Goal: Task Accomplishment & Management: Manage account settings

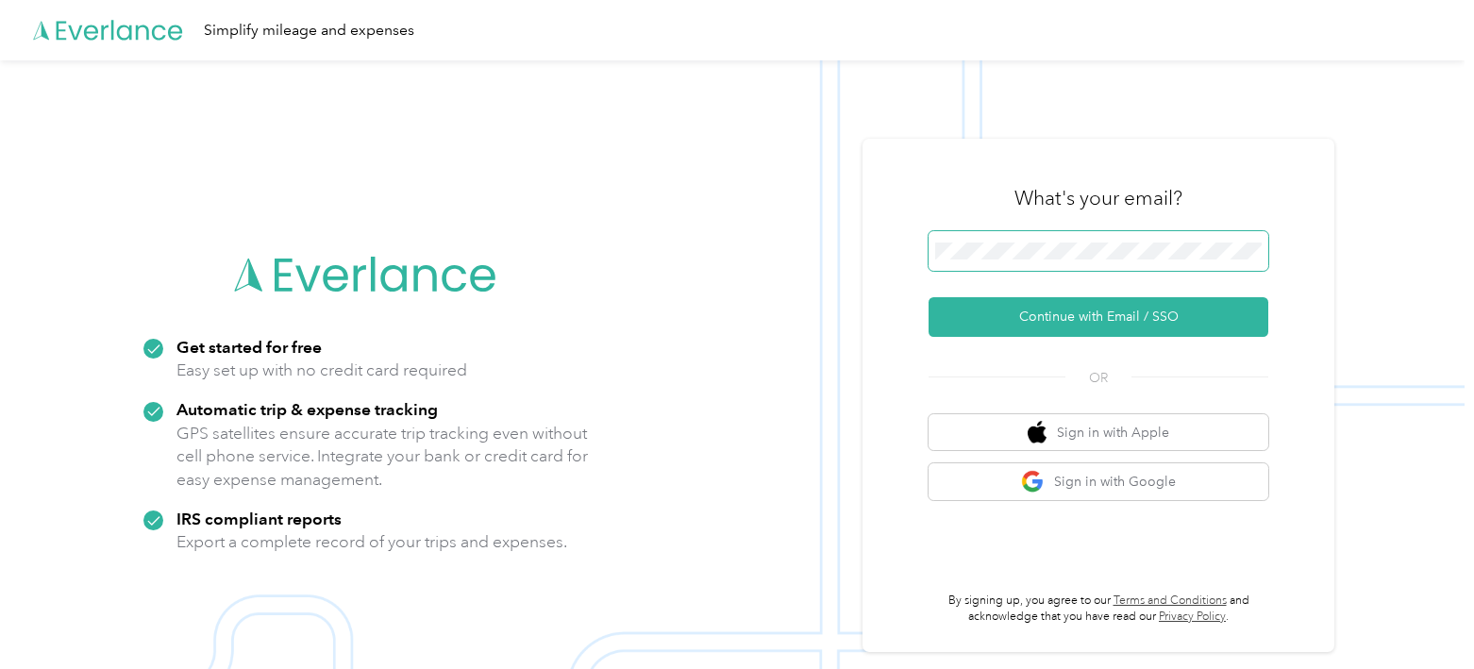
click at [1080, 240] on span at bounding box center [1099, 251] width 340 height 40
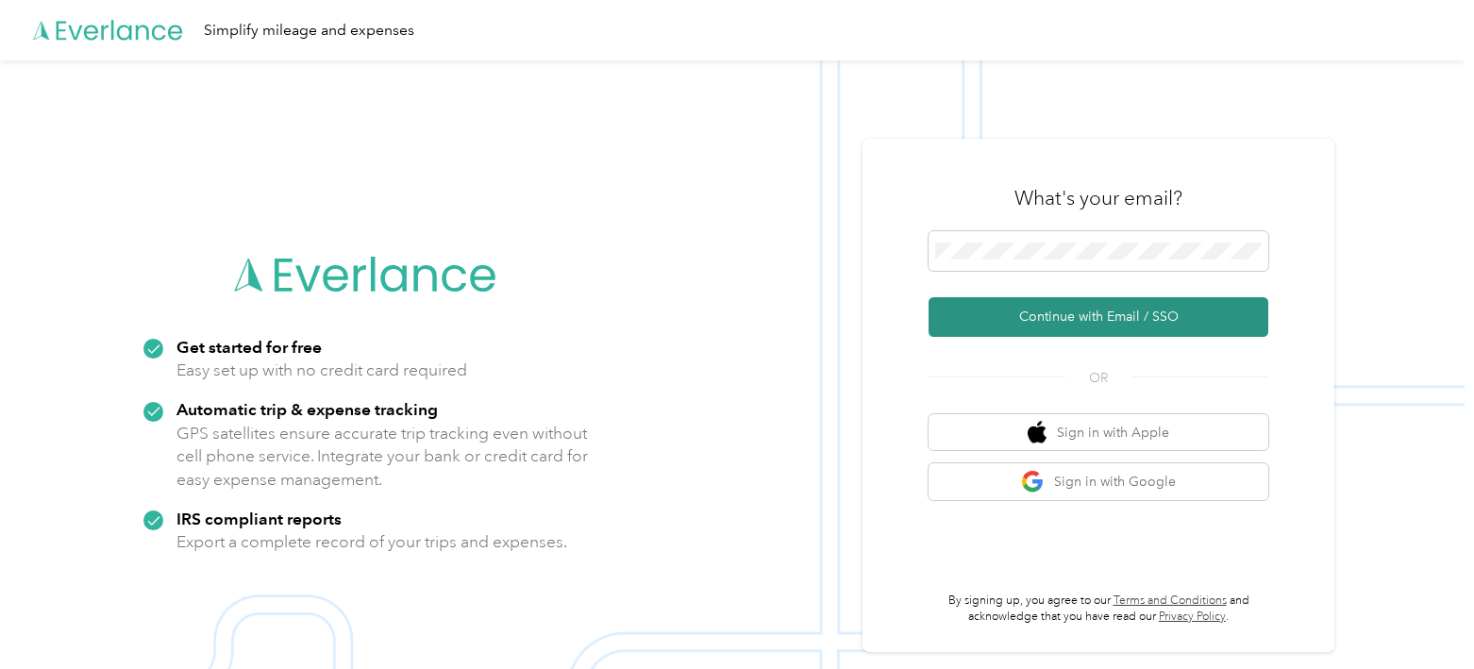
click at [1046, 322] on button "Continue with Email / SSO" at bounding box center [1099, 317] width 340 height 40
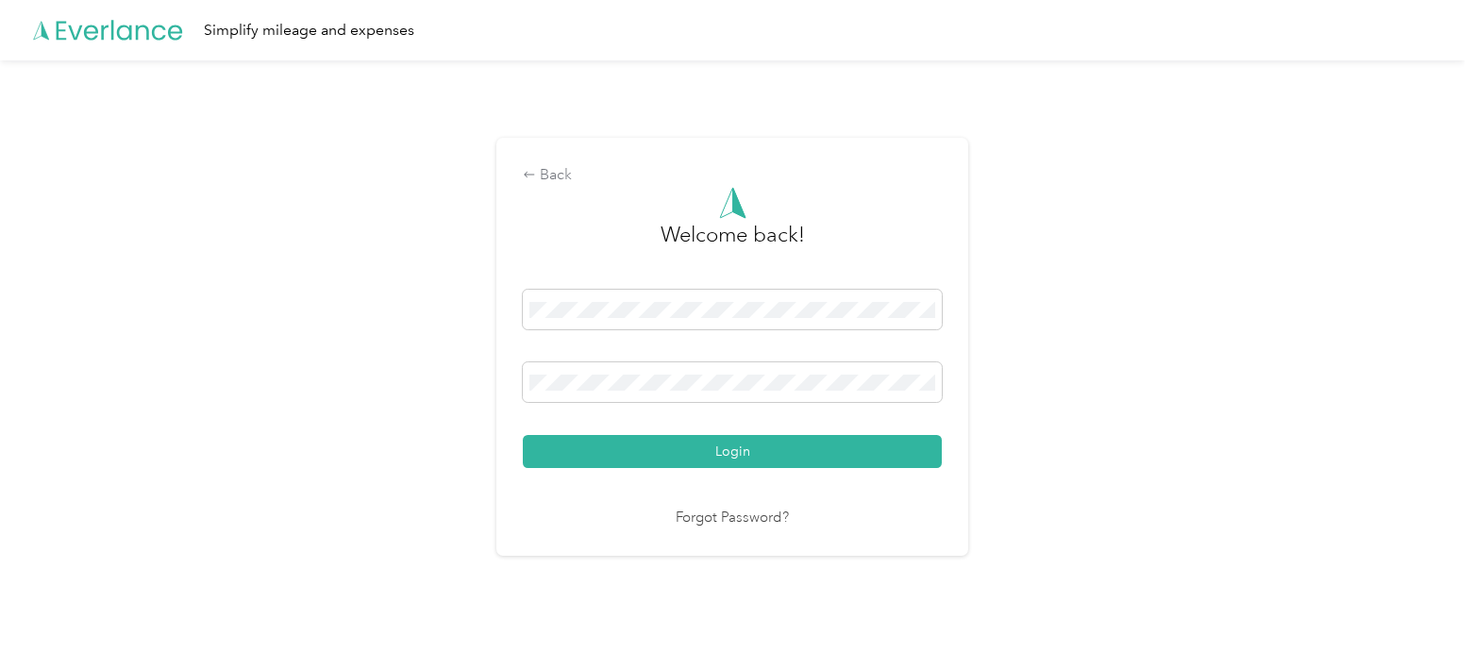
click at [523, 435] on button "Login" at bounding box center [732, 451] width 419 height 33
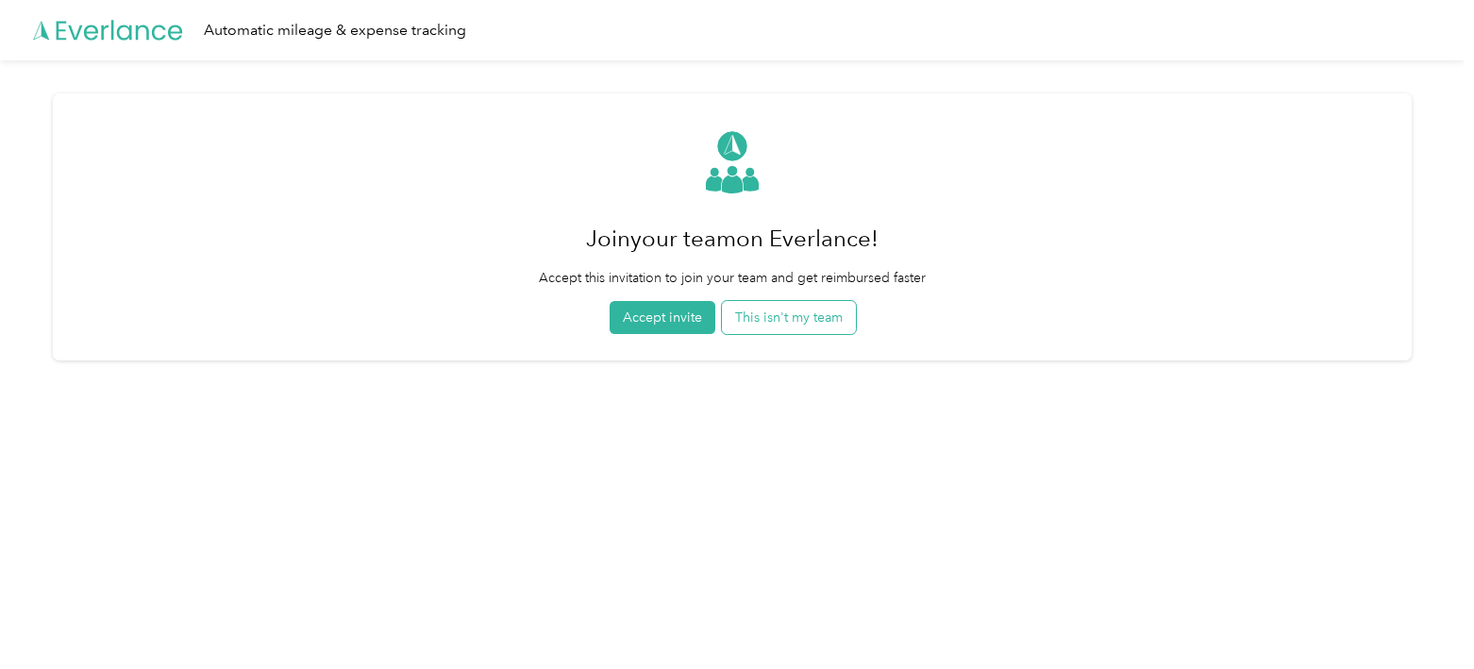
click at [832, 326] on button "This isn't my team" at bounding box center [789, 317] width 134 height 33
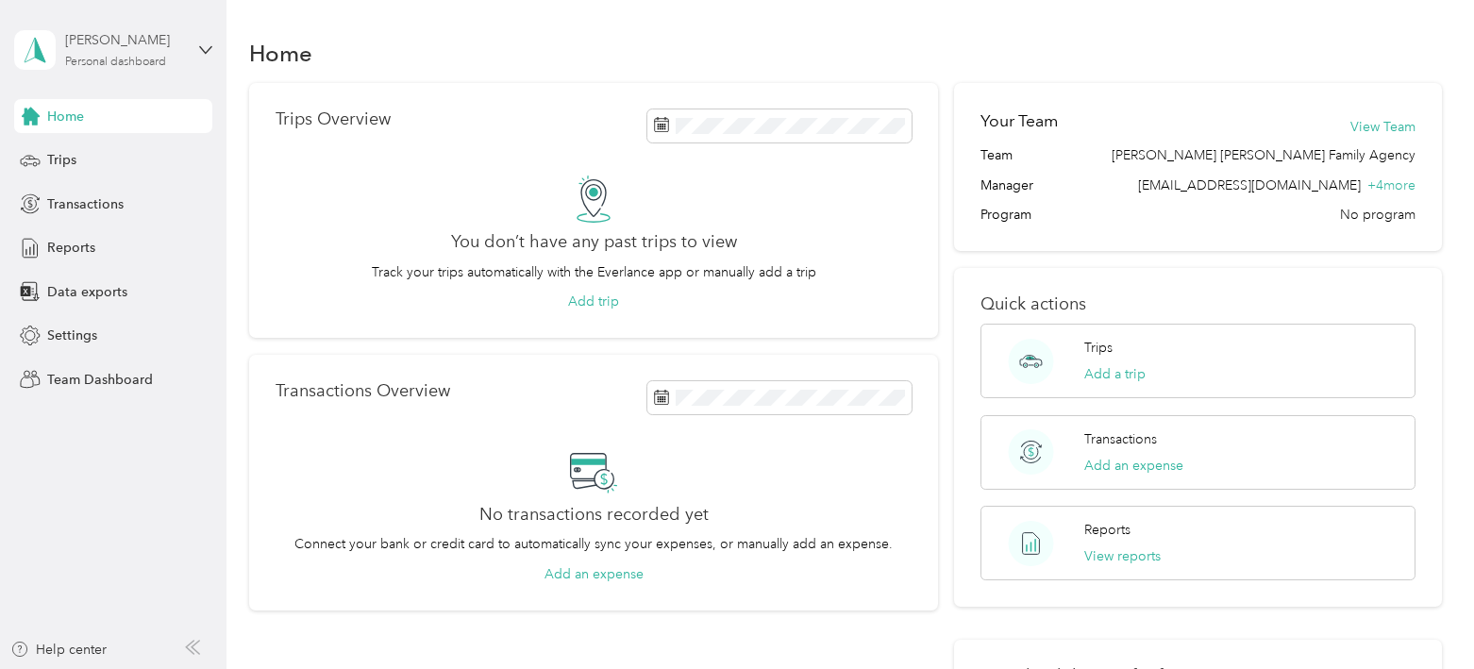
click at [122, 50] on div "[PERSON_NAME] Personal dashboard" at bounding box center [124, 49] width 118 height 38
click at [144, 149] on div "Team dashboard" at bounding box center [212, 155] width 371 height 33
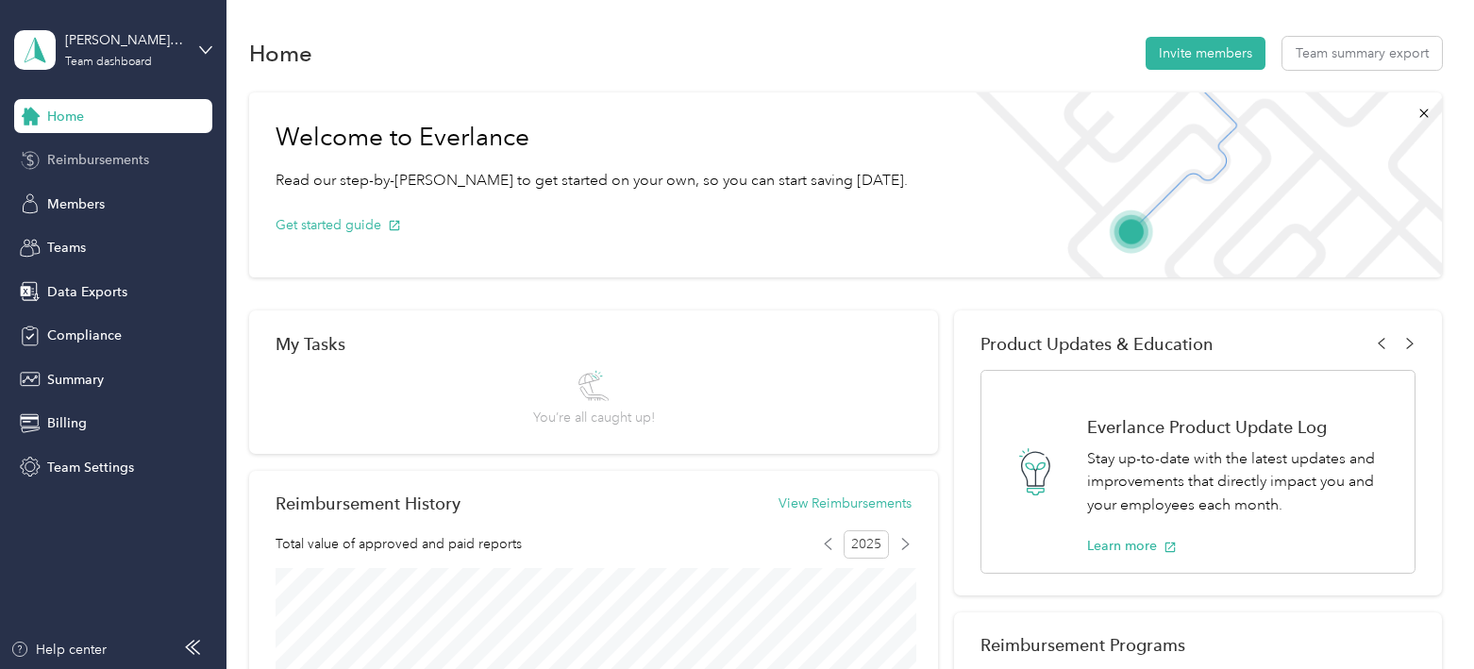
click at [142, 166] on span "Reimbursements" at bounding box center [98, 160] width 102 height 20
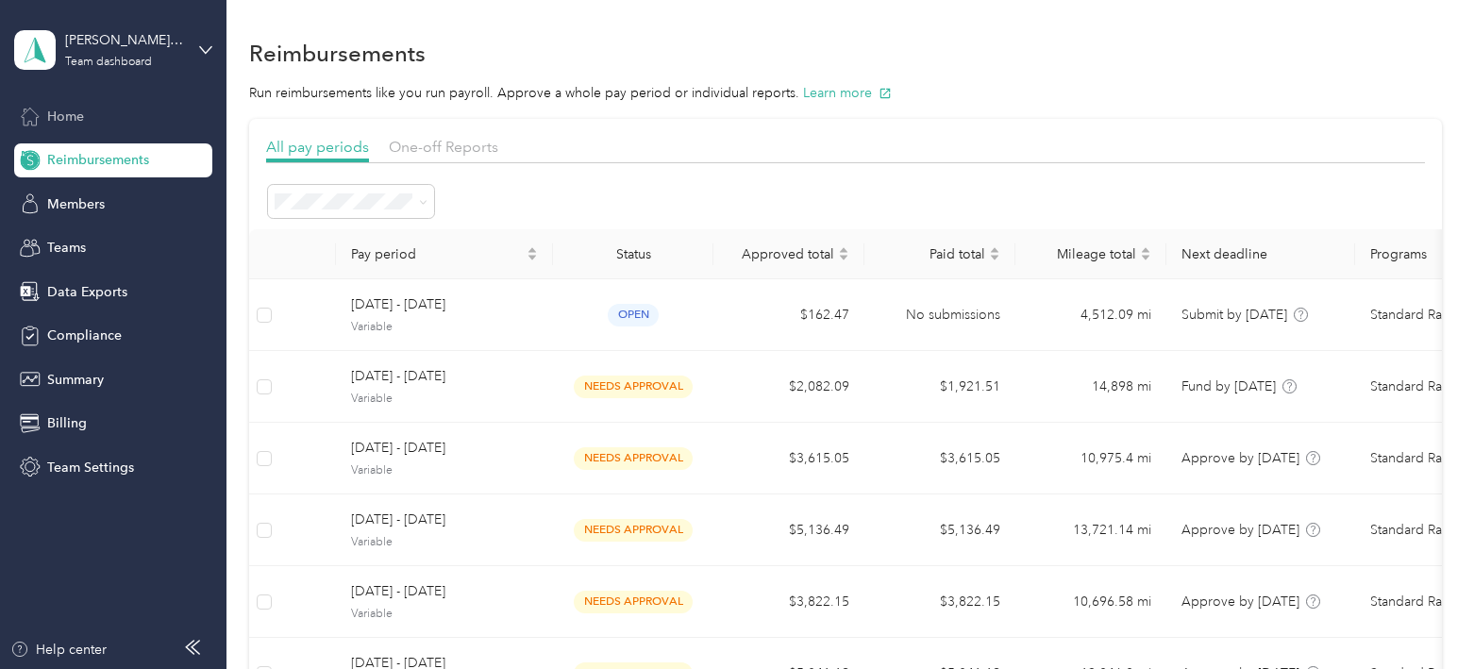
click at [142, 113] on div "Home" at bounding box center [113, 116] width 198 height 34
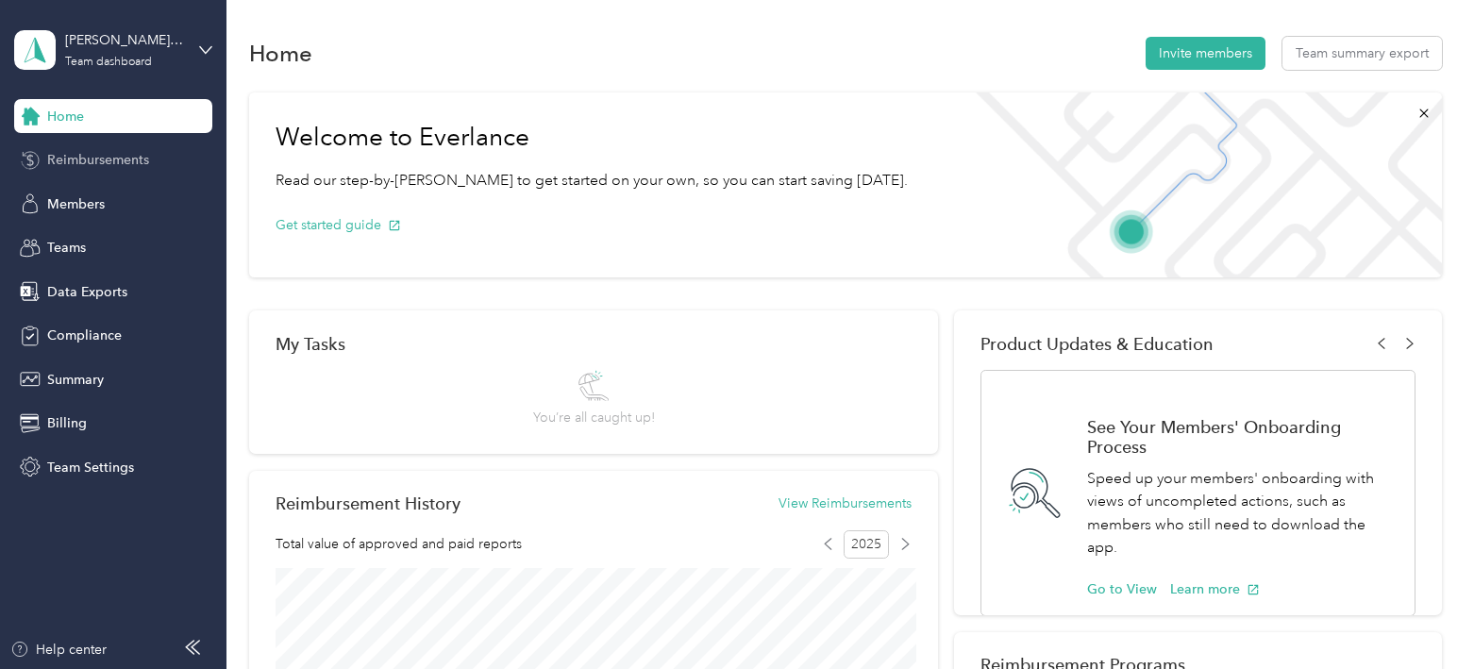
click at [133, 162] on span "Reimbursements" at bounding box center [98, 160] width 102 height 20
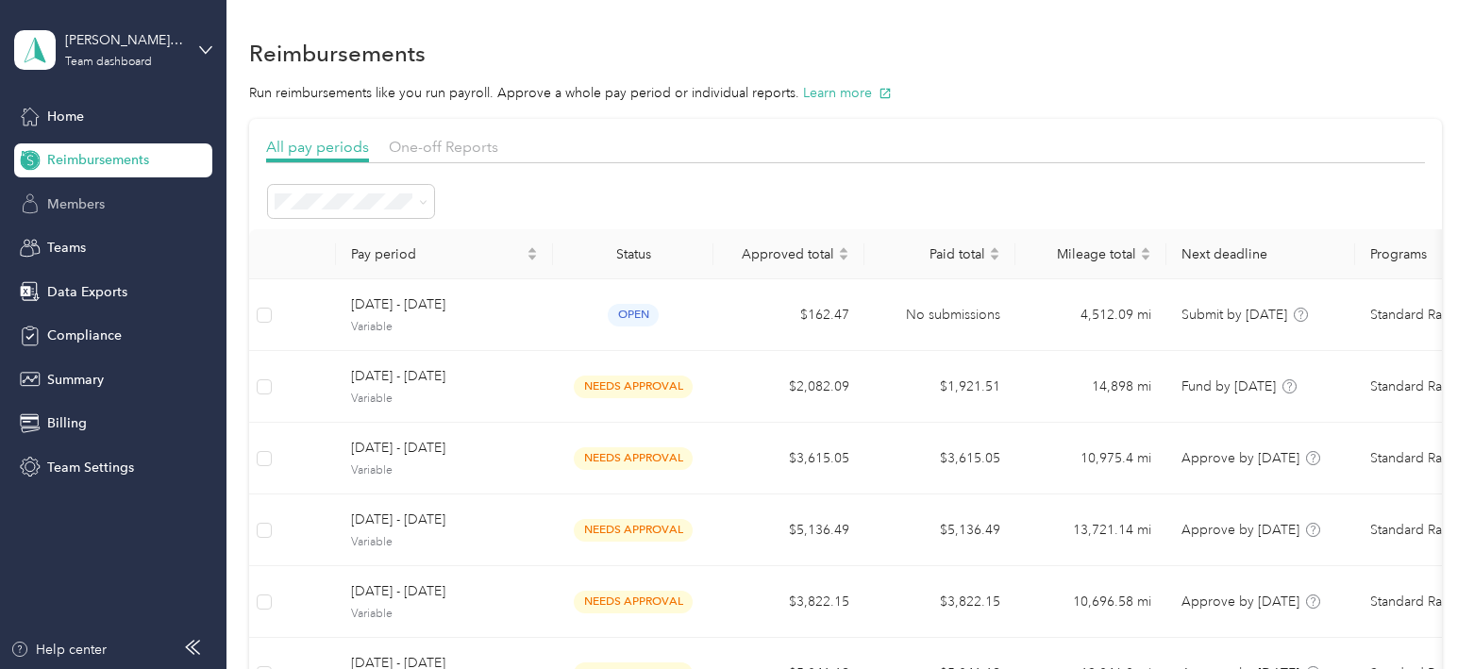
click at [80, 203] on span "Members" at bounding box center [76, 204] width 58 height 20
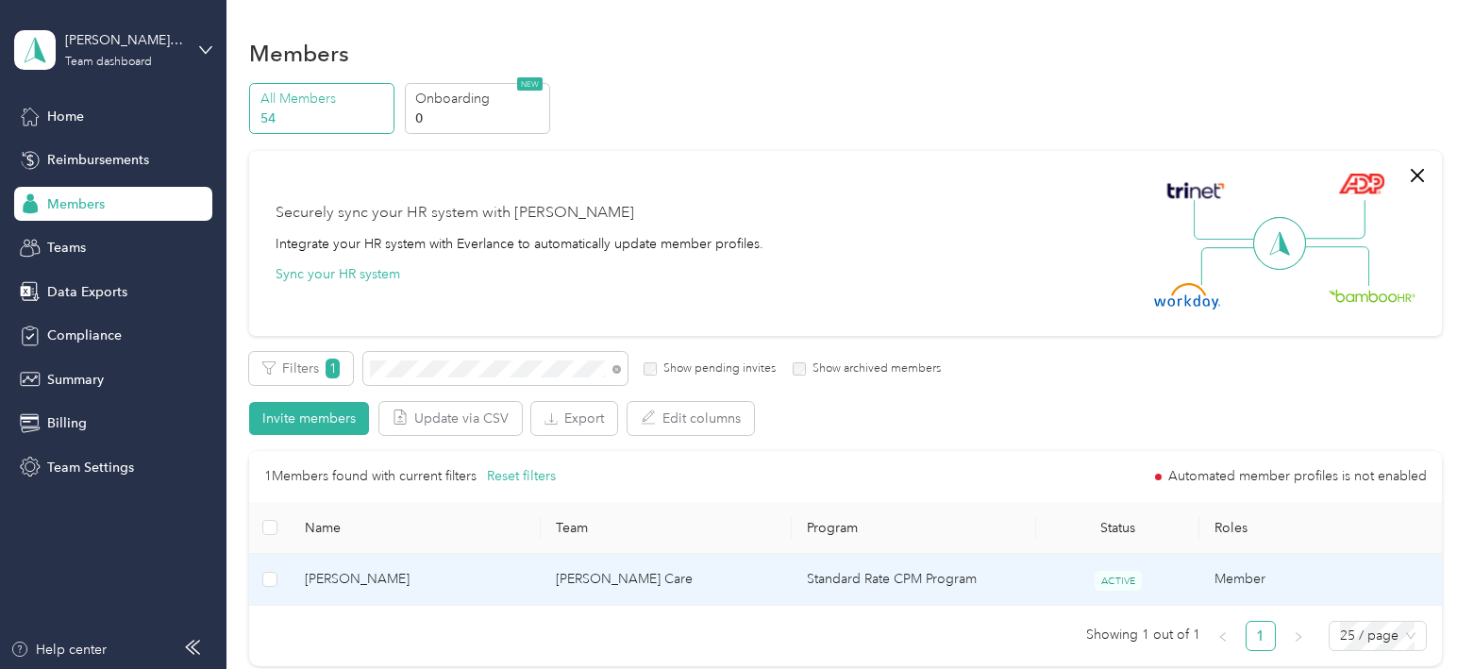
click at [439, 582] on span "[PERSON_NAME]" at bounding box center [415, 579] width 221 height 21
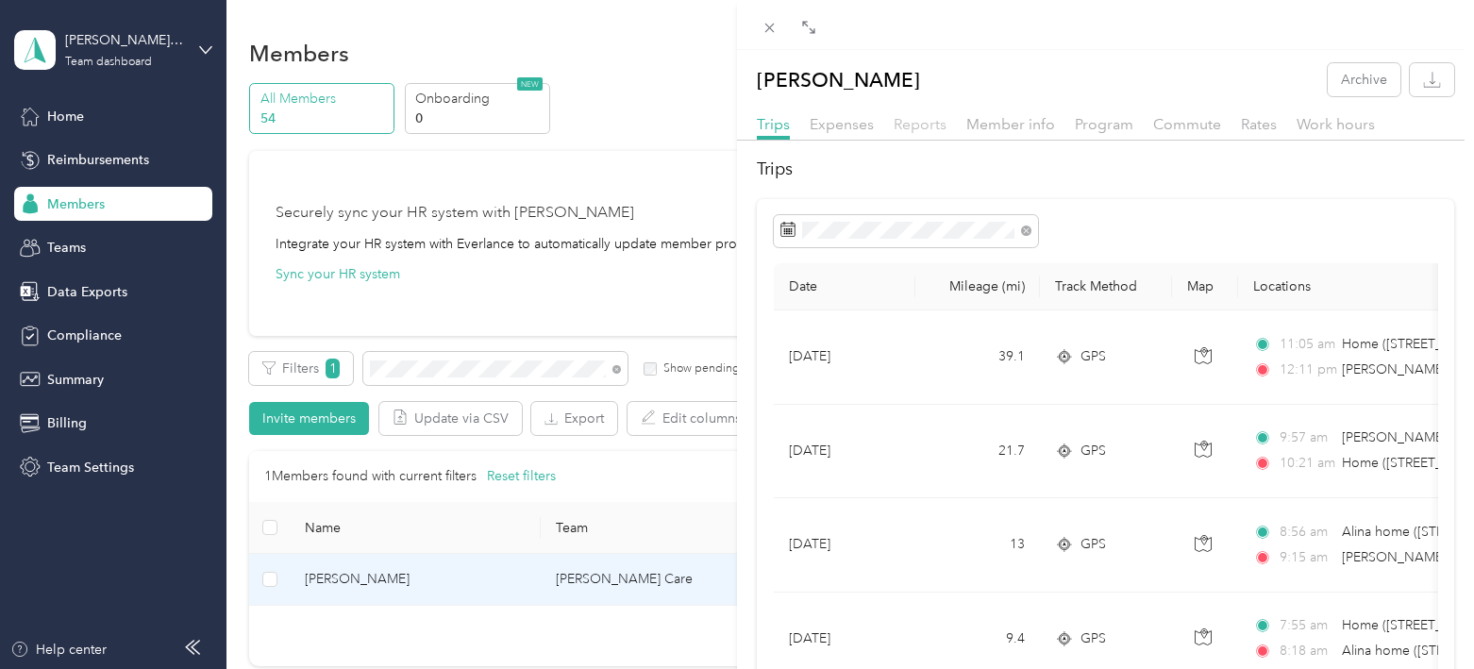
click at [930, 119] on span "Reports" at bounding box center [920, 124] width 53 height 18
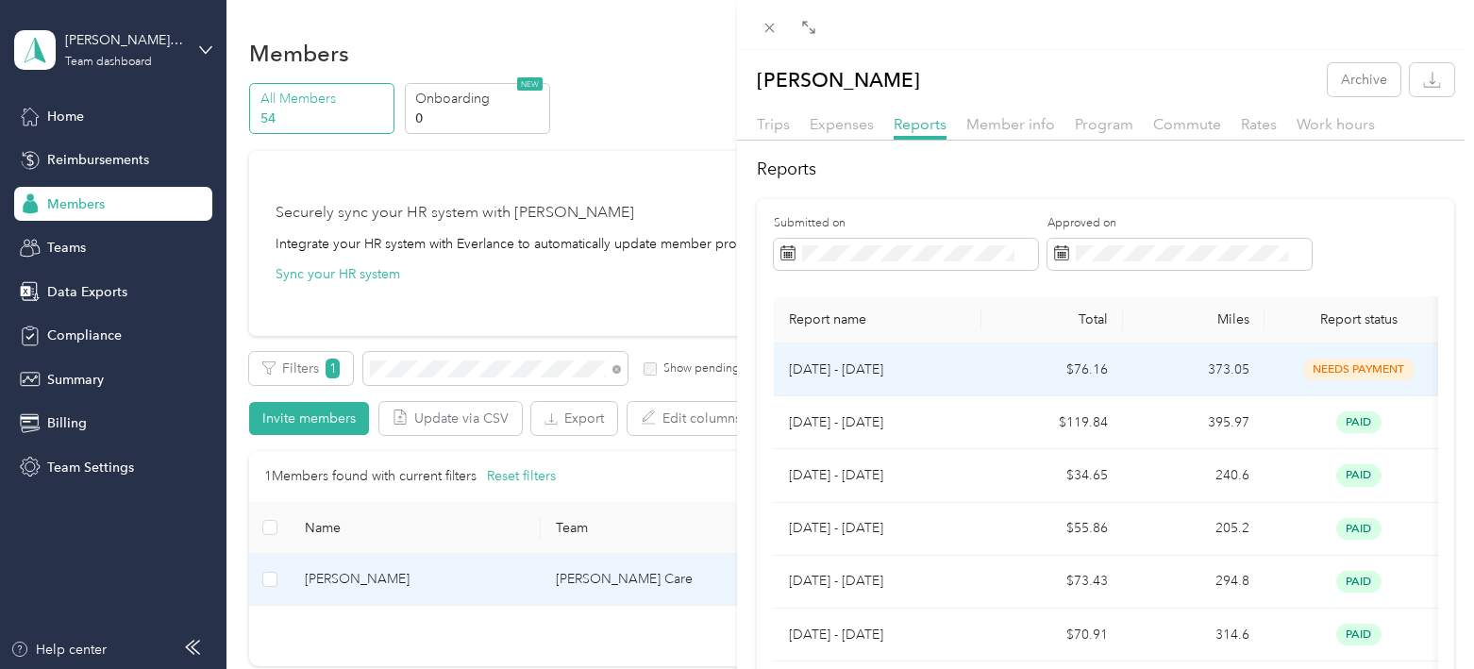
click at [944, 366] on p "[DATE] - [DATE]" at bounding box center [877, 370] width 177 height 21
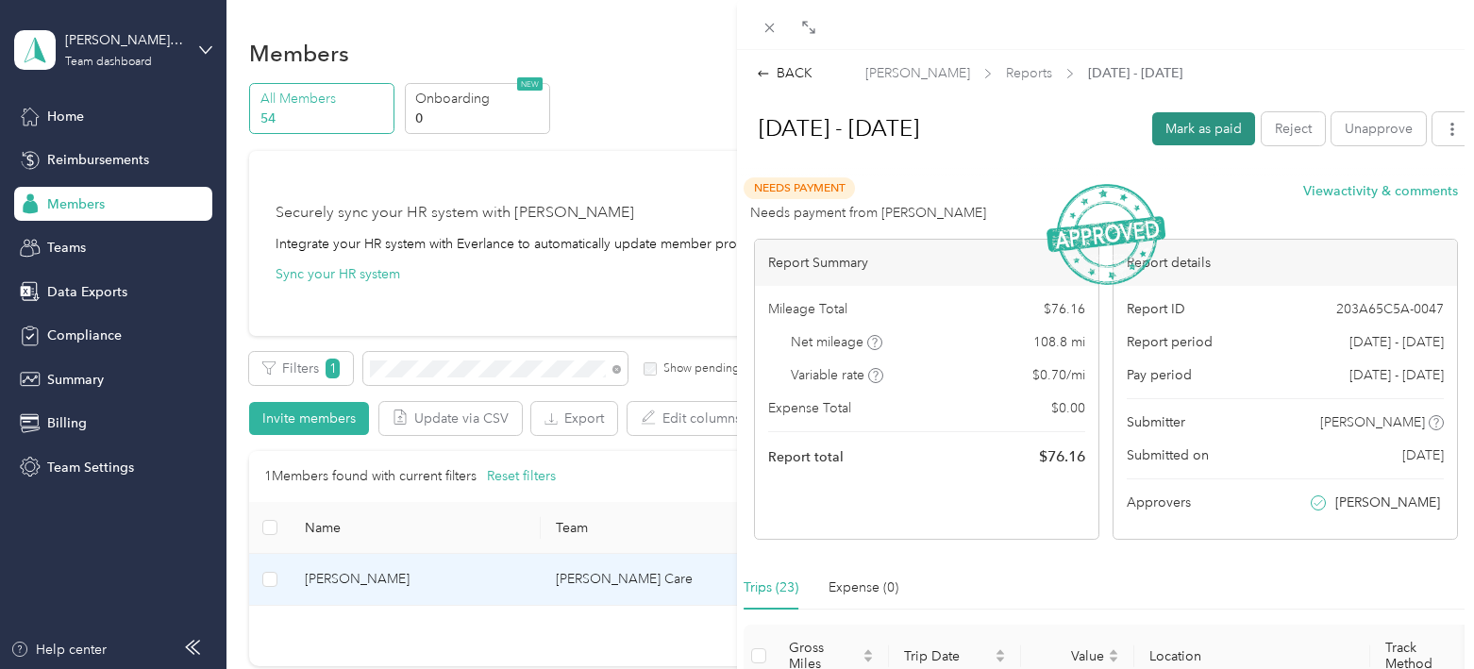
click at [1224, 123] on button "Mark as paid" at bounding box center [1203, 128] width 103 height 33
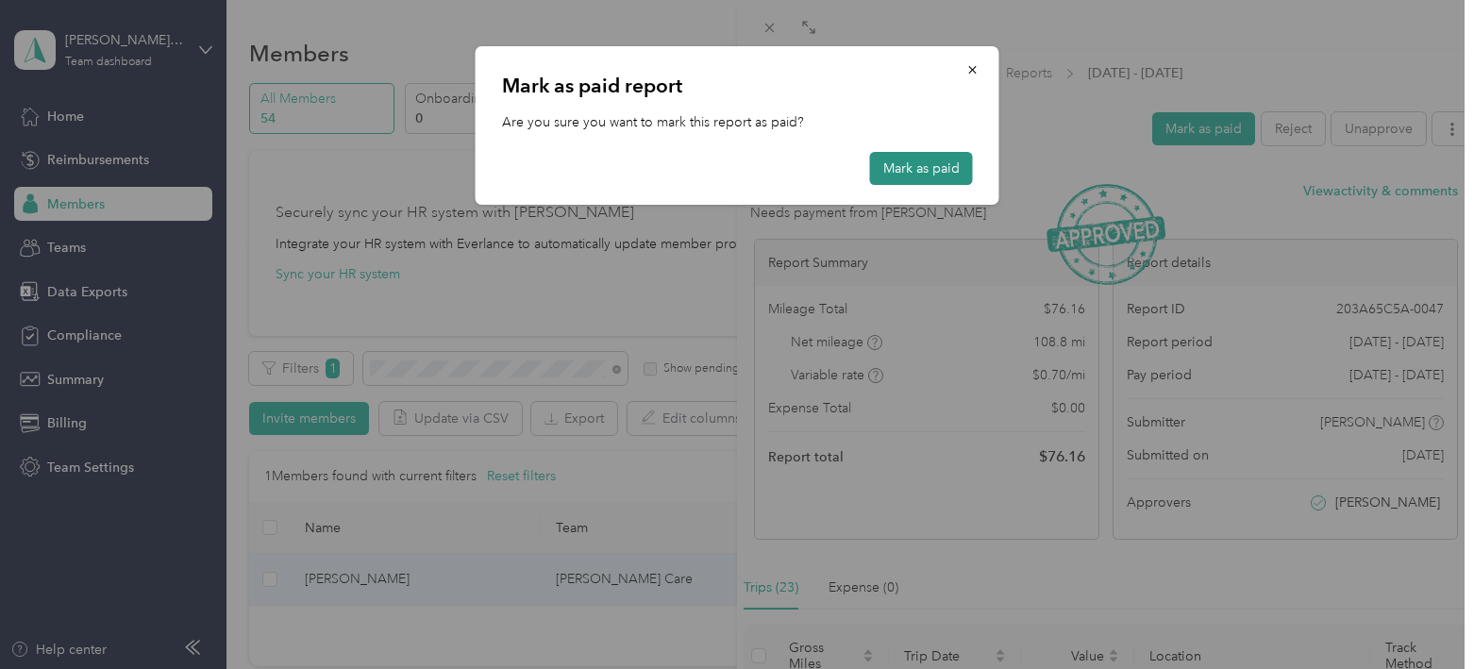
click at [903, 170] on button "Mark as paid" at bounding box center [921, 168] width 103 height 33
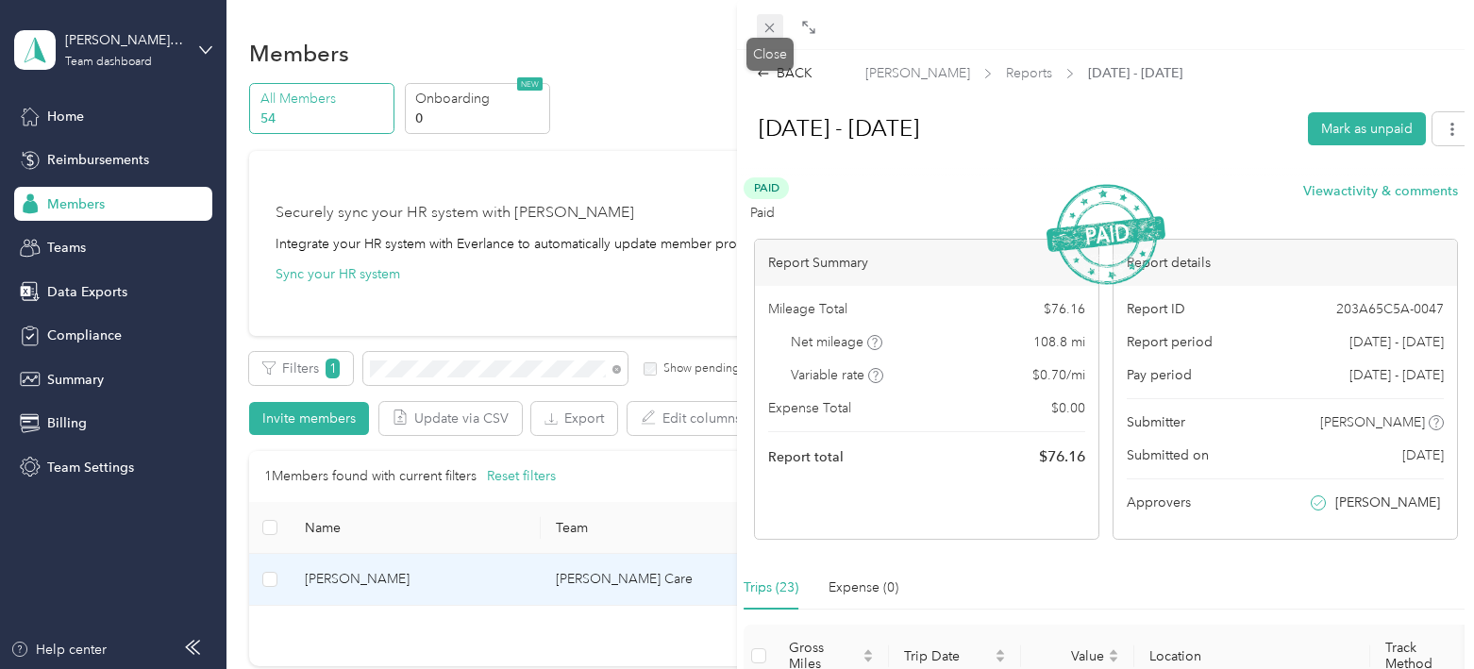
click at [767, 25] on icon at bounding box center [769, 28] width 9 height 9
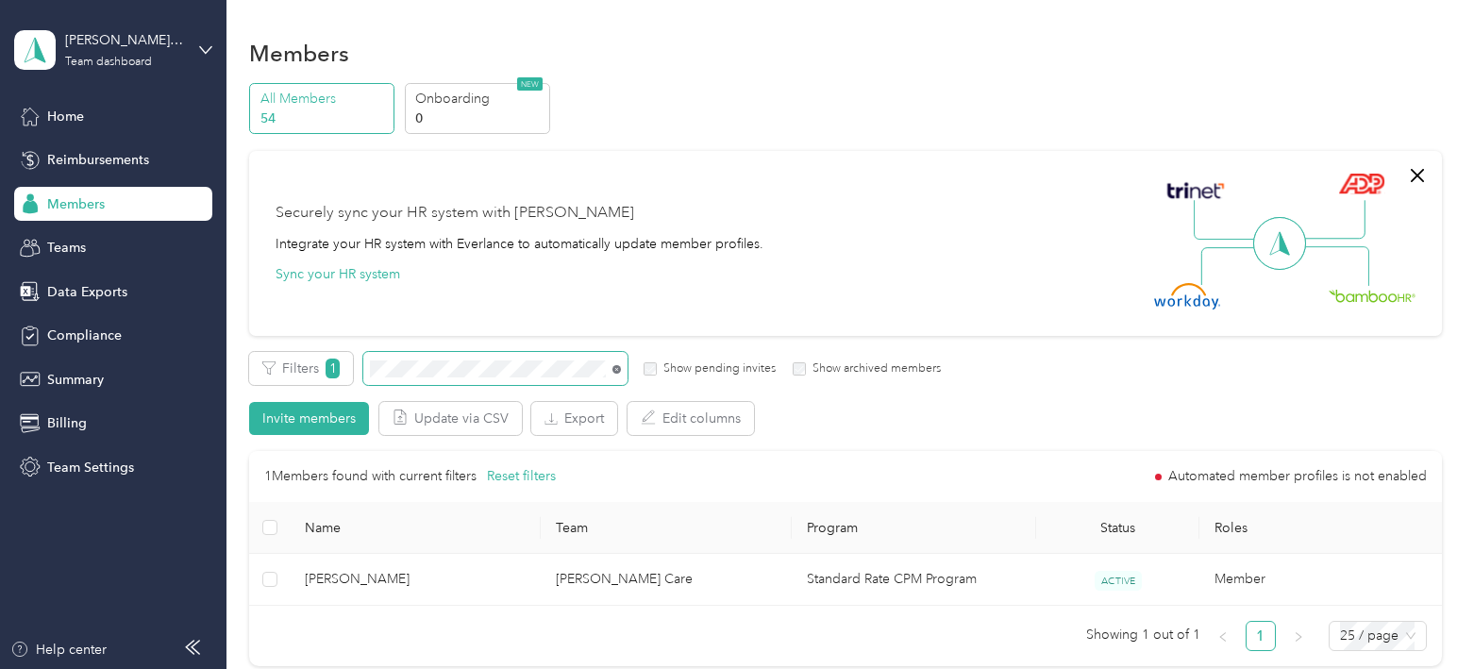
click at [613, 371] on icon at bounding box center [616, 369] width 8 height 8
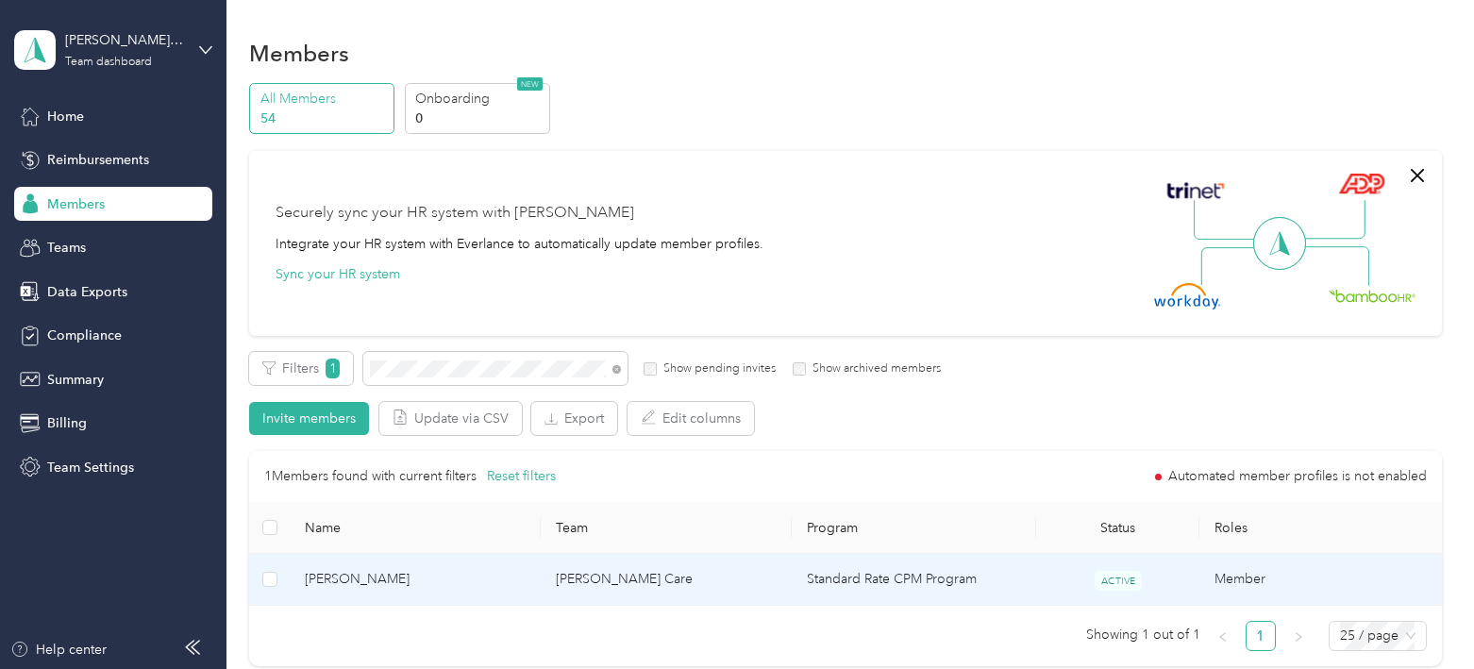
click at [514, 580] on span "[PERSON_NAME]" at bounding box center [415, 579] width 221 height 21
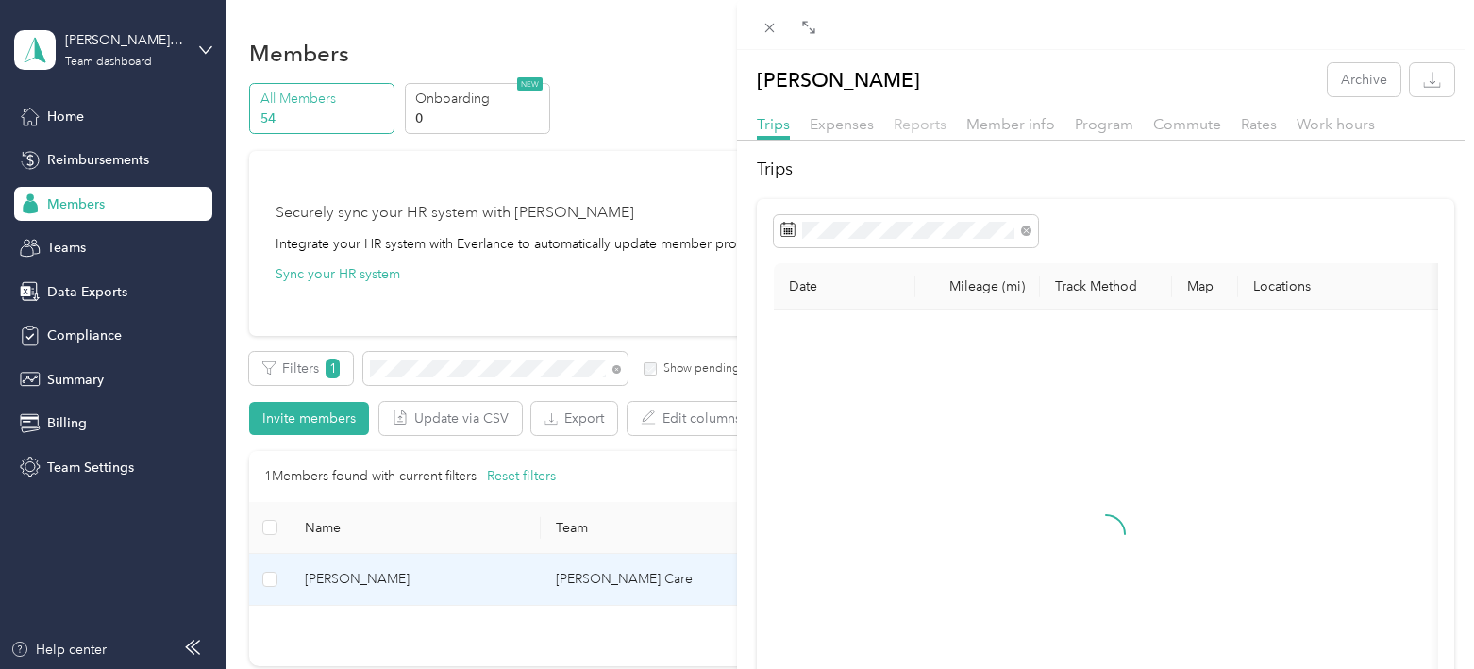
click at [919, 123] on span "Reports" at bounding box center [920, 124] width 53 height 18
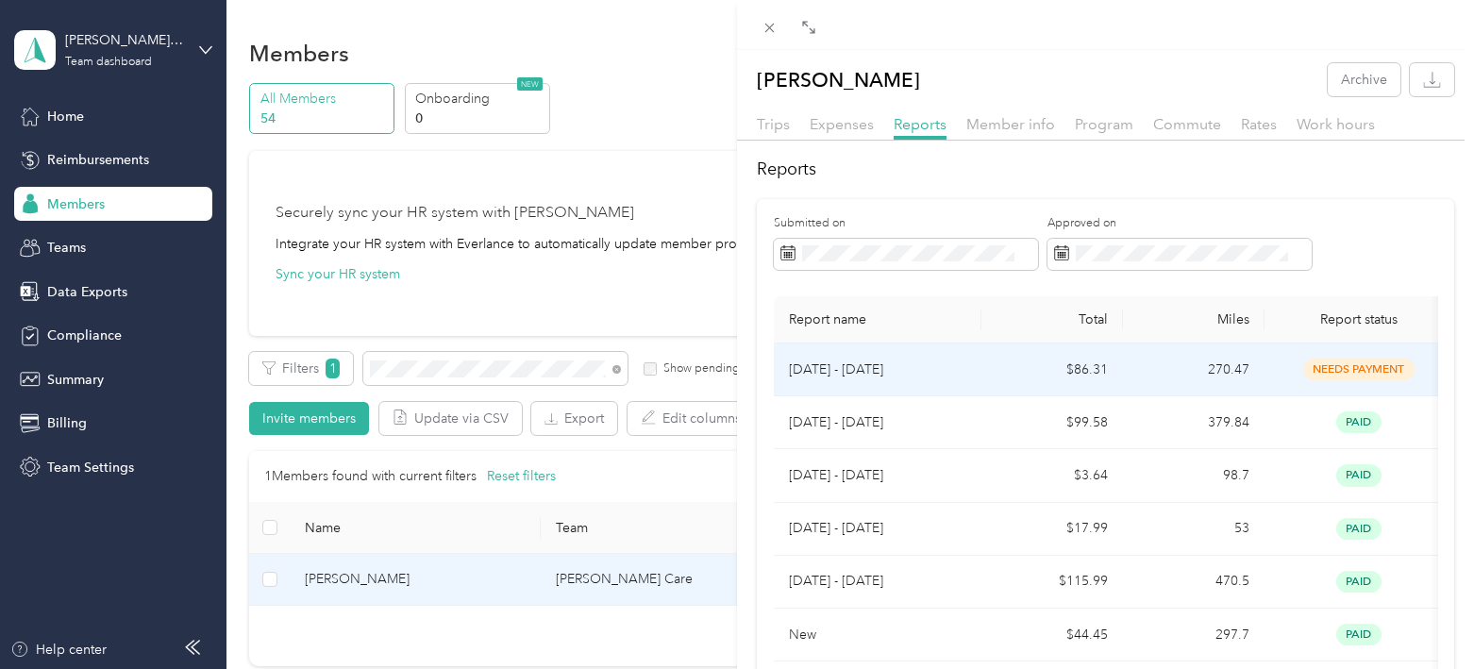
click at [987, 375] on td "$86.31" at bounding box center [1052, 370] width 142 height 53
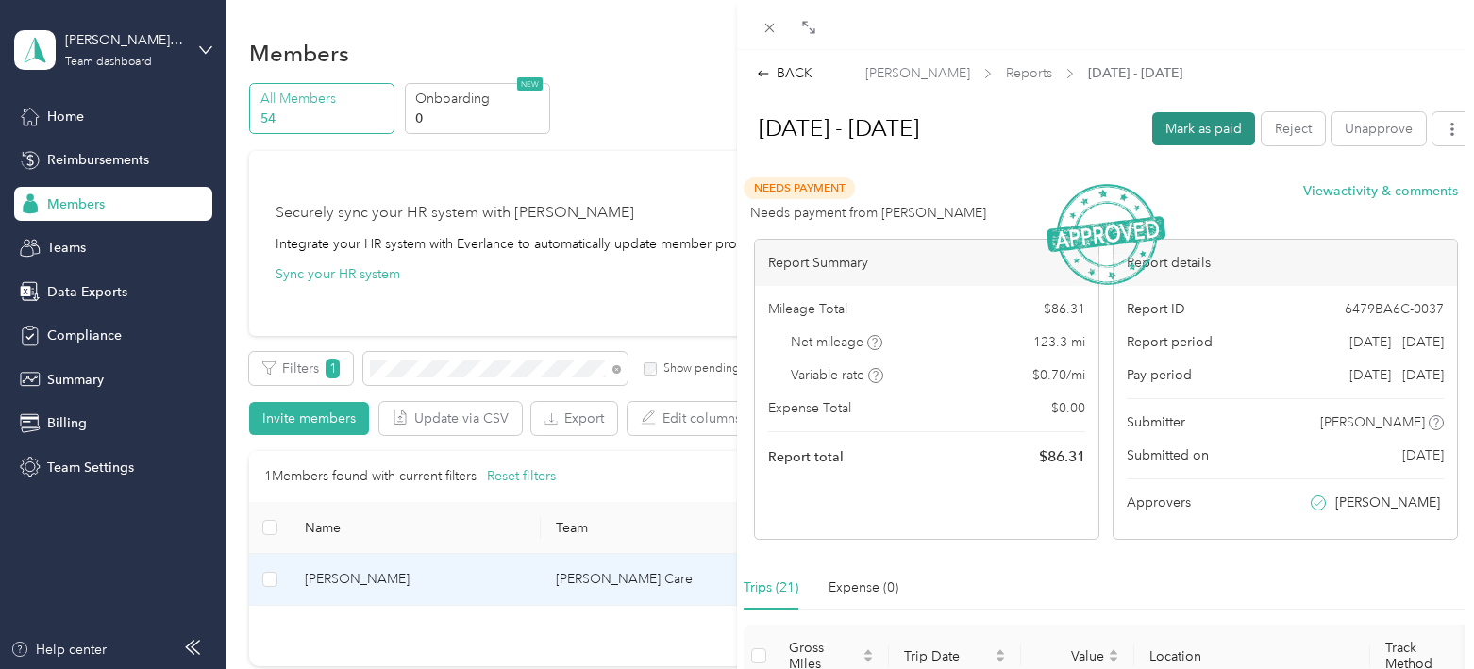
click at [1215, 133] on button "Mark as paid" at bounding box center [1203, 128] width 103 height 33
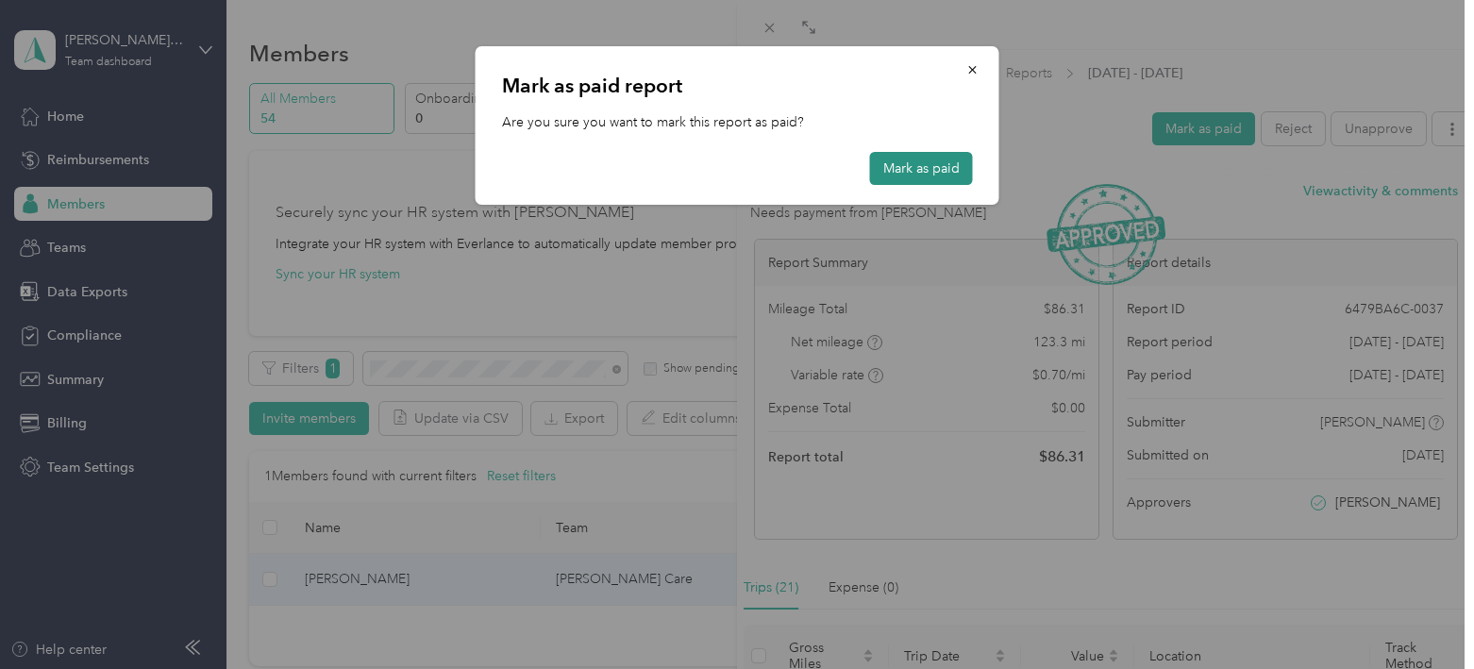
click at [930, 172] on button "Mark as paid" at bounding box center [921, 168] width 103 height 33
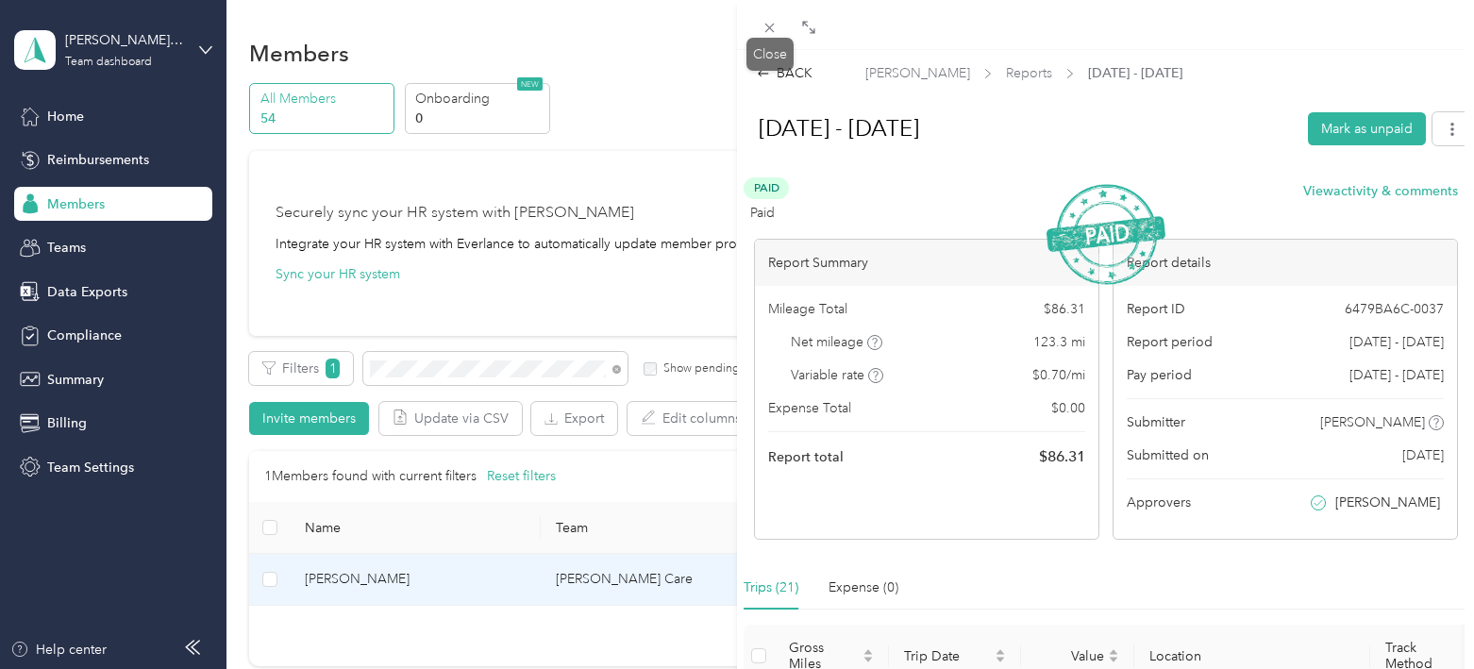
click at [771, 23] on icon at bounding box center [770, 28] width 16 height 16
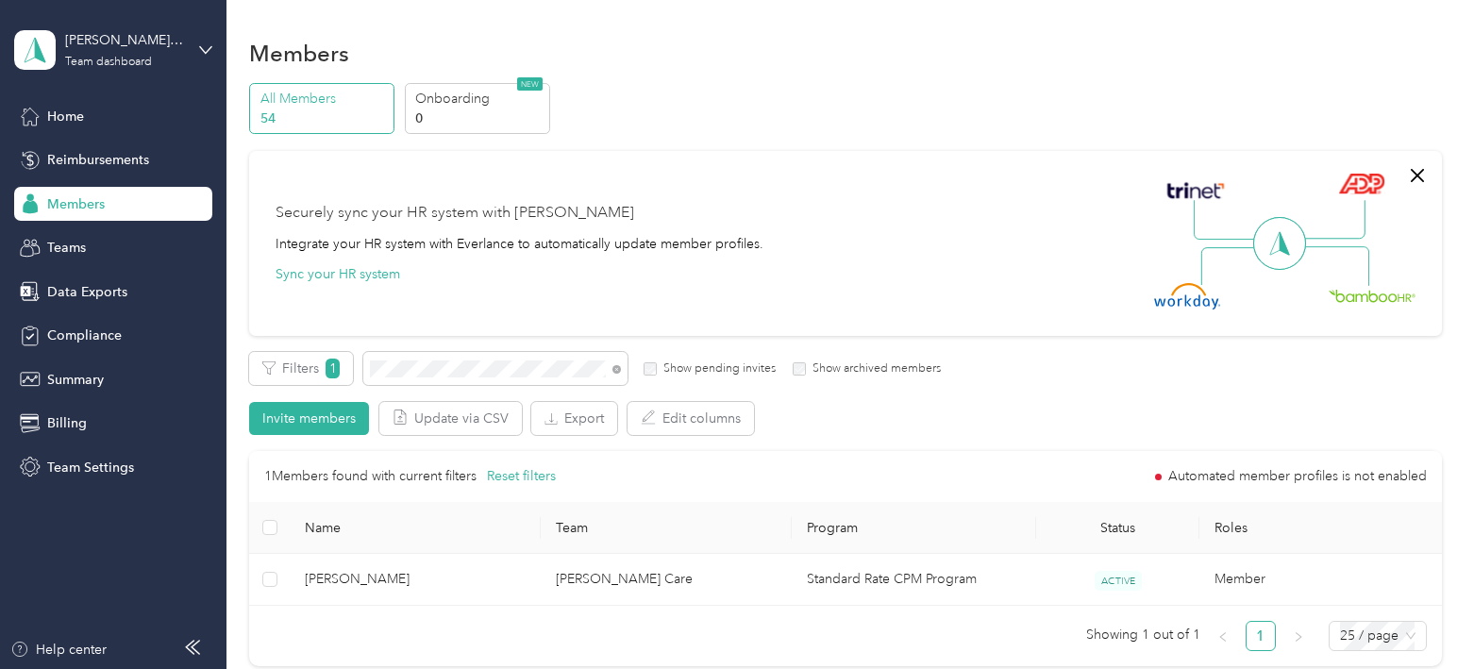
drag, startPoint x: 615, startPoint y: 368, endPoint x: 504, endPoint y: 377, distance: 111.8
click at [615, 368] on icon at bounding box center [616, 369] width 8 height 8
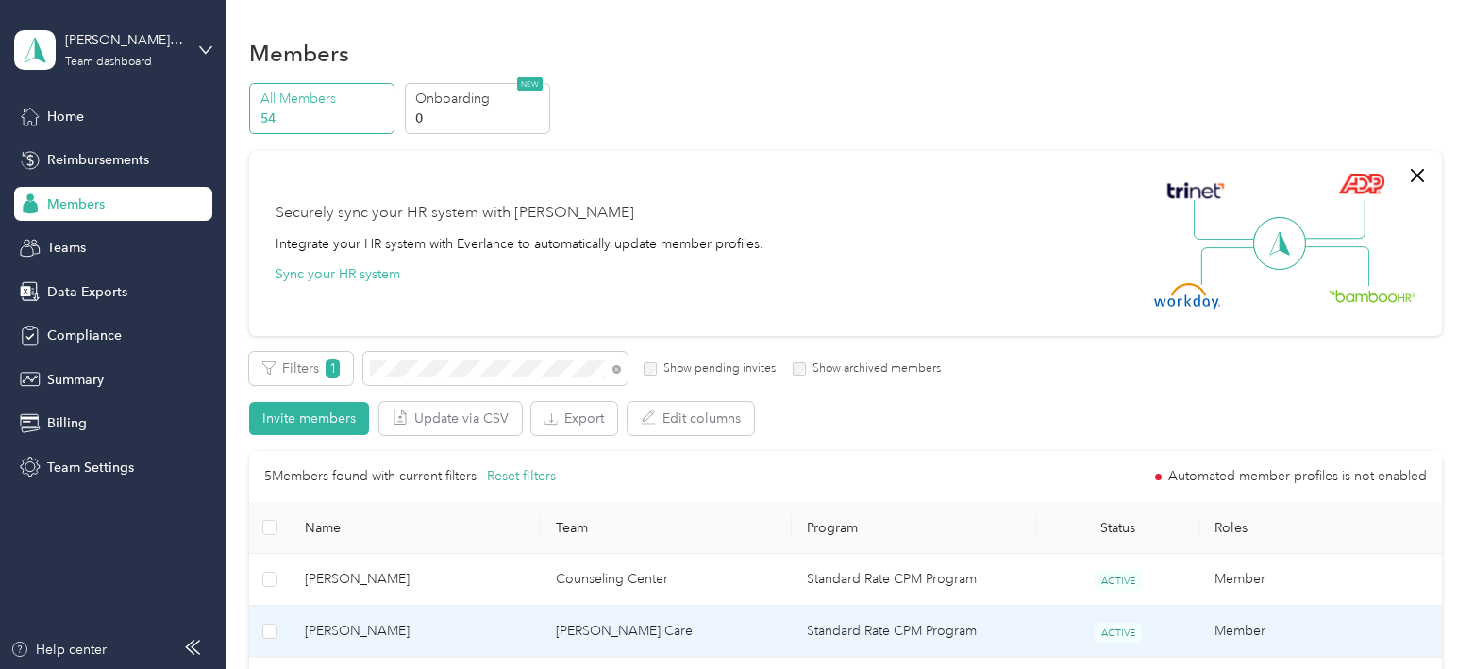
click at [497, 641] on span "[PERSON_NAME]" at bounding box center [415, 631] width 221 height 21
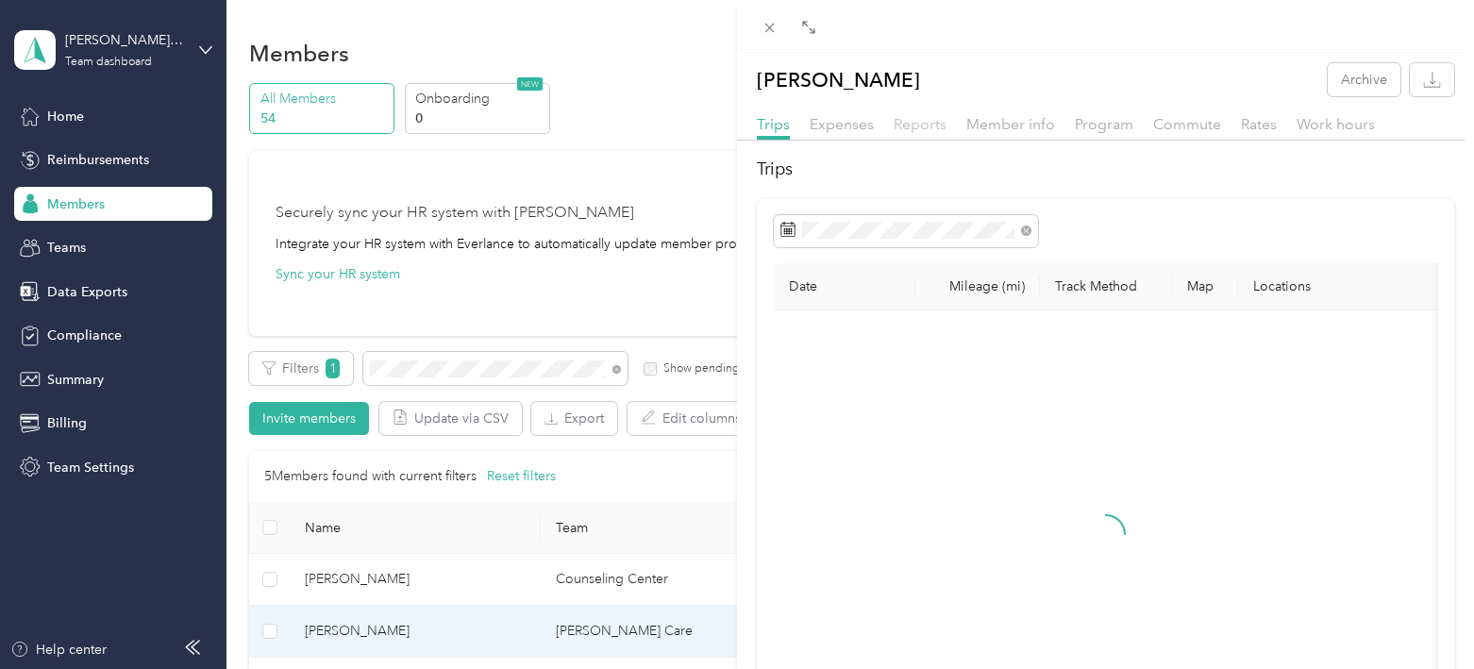
click at [917, 122] on span "Reports" at bounding box center [920, 124] width 53 height 18
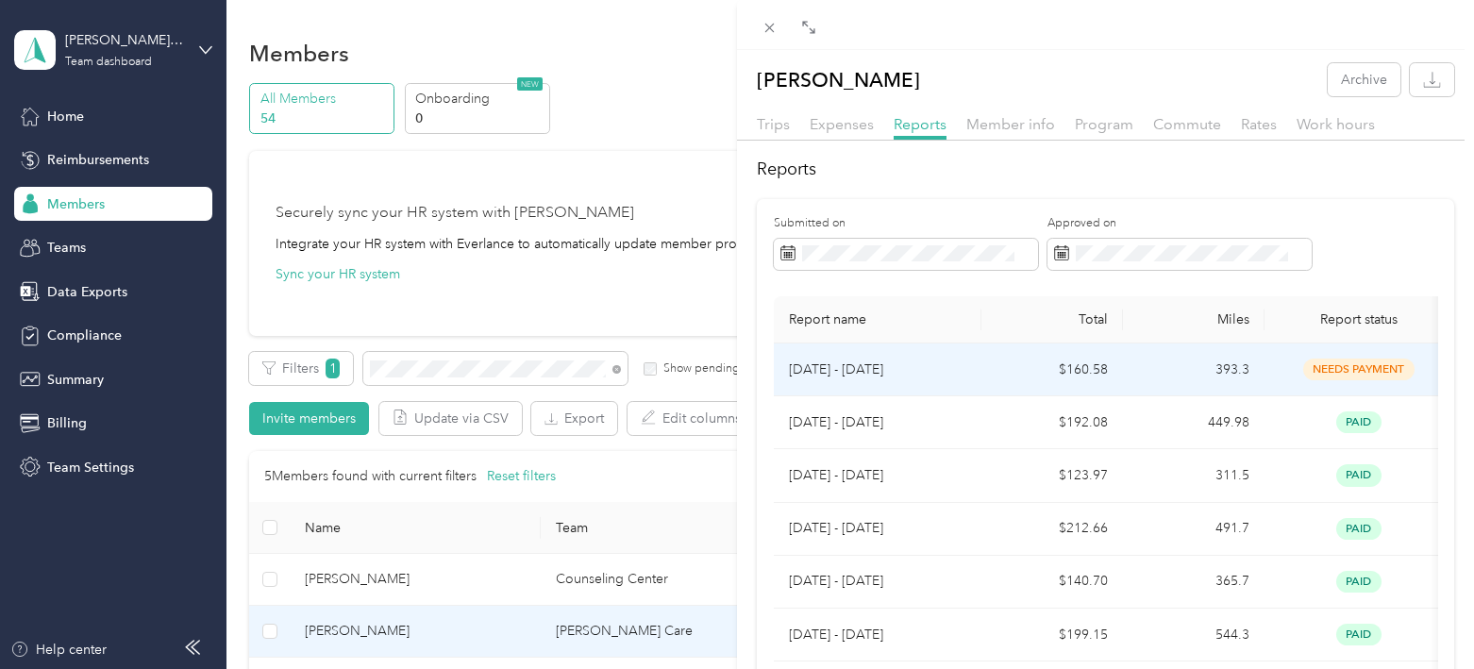
click at [991, 374] on td "$160.58" at bounding box center [1052, 370] width 142 height 53
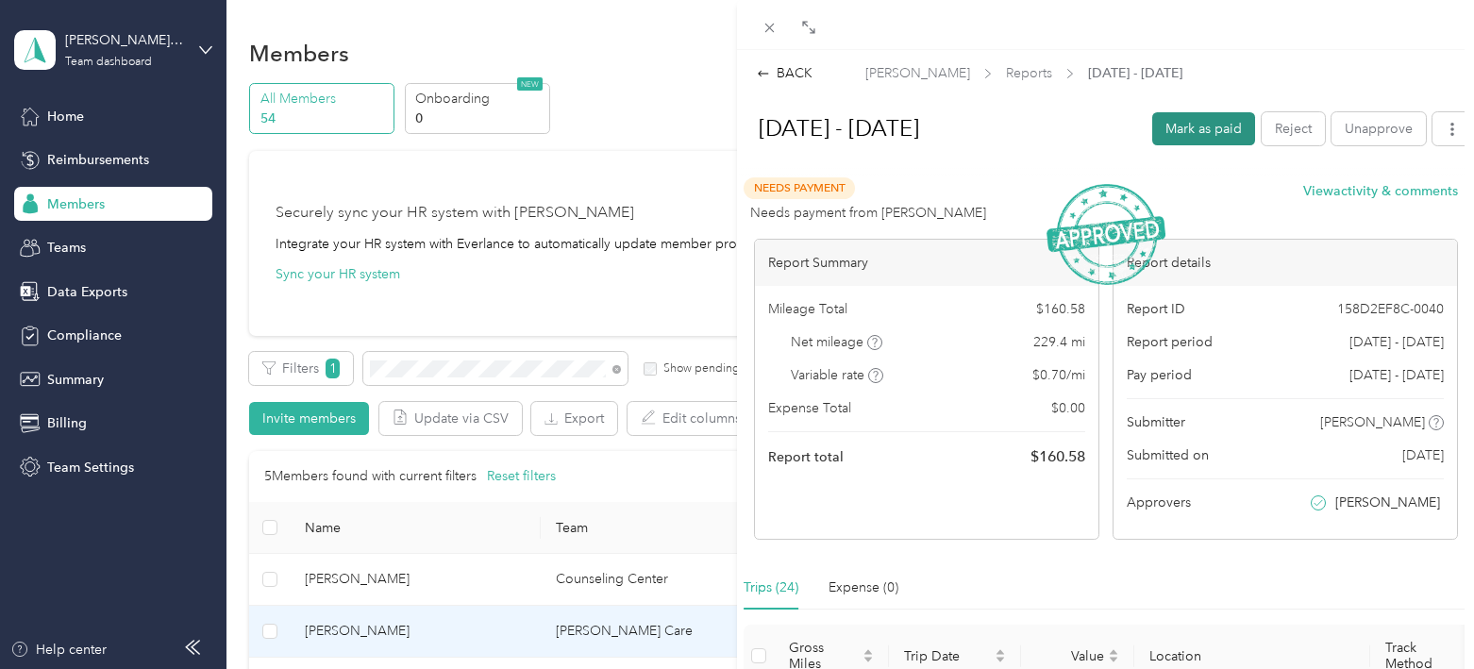
click at [1207, 129] on button "Mark as paid" at bounding box center [1203, 128] width 103 height 33
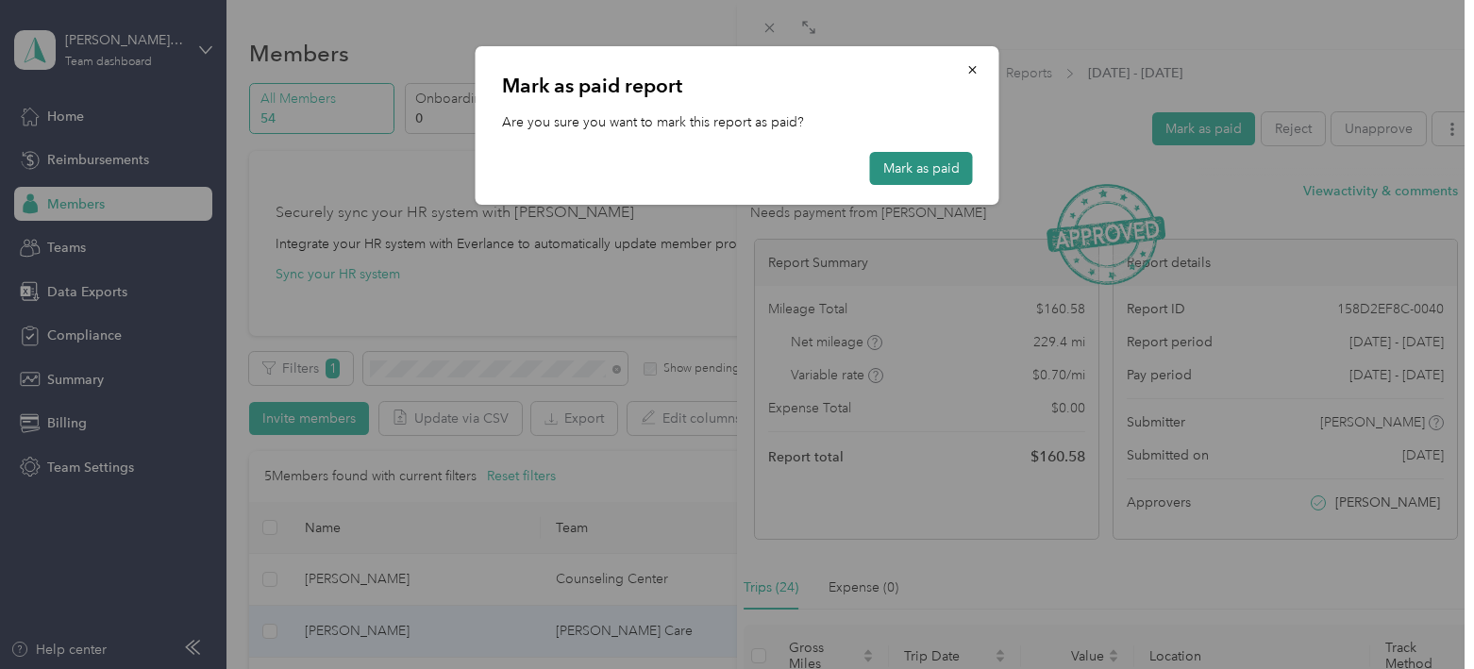
click at [930, 170] on button "Mark as paid" at bounding box center [921, 168] width 103 height 33
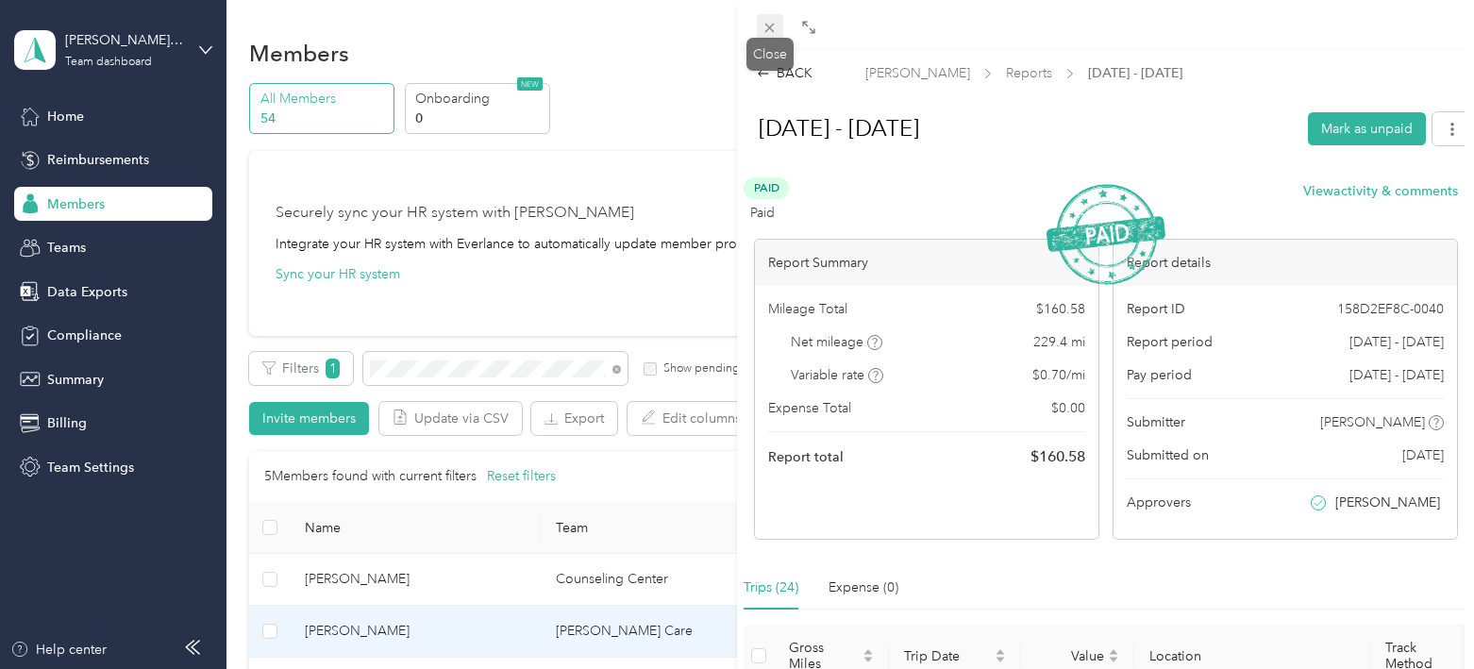
click at [776, 20] on icon at bounding box center [770, 28] width 16 height 16
